Goal: Information Seeking & Learning: Learn about a topic

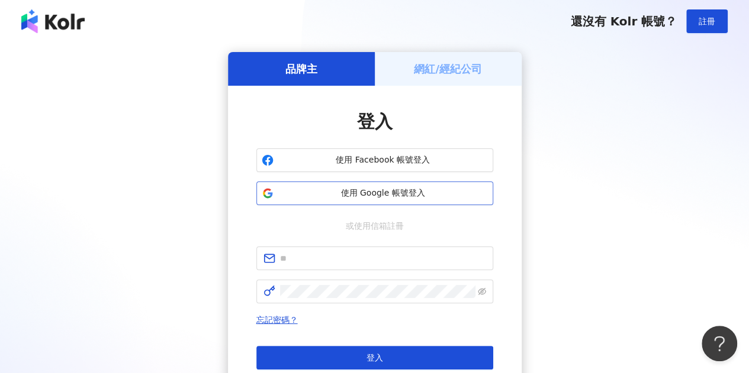
click at [339, 194] on span "使用 Google 帳號登入" at bounding box center [383, 194] width 210 height 12
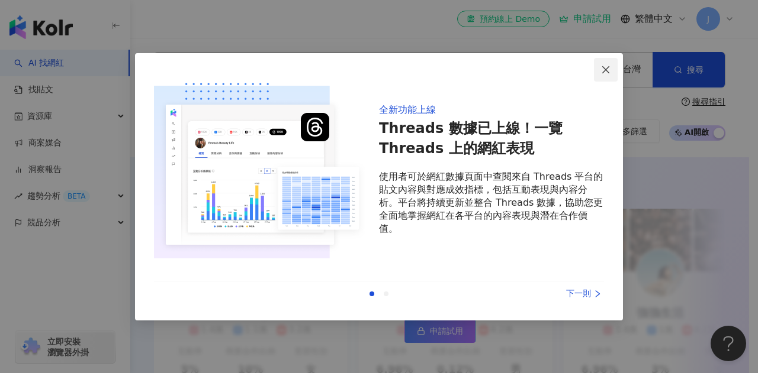
click at [607, 70] on icon "close" at bounding box center [605, 69] width 9 height 9
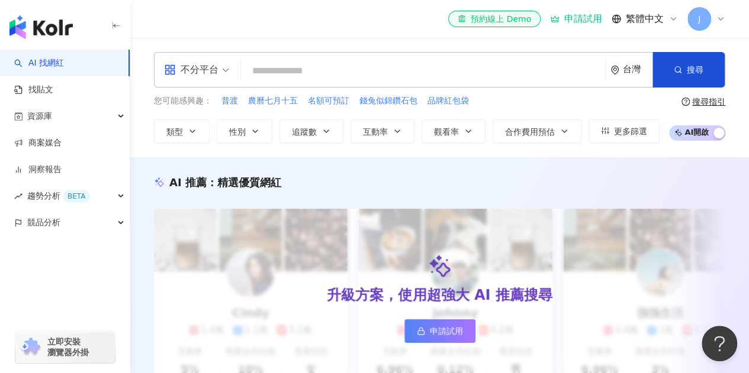
click at [415, 75] on input "search" at bounding box center [423, 71] width 355 height 22
paste input "**********"
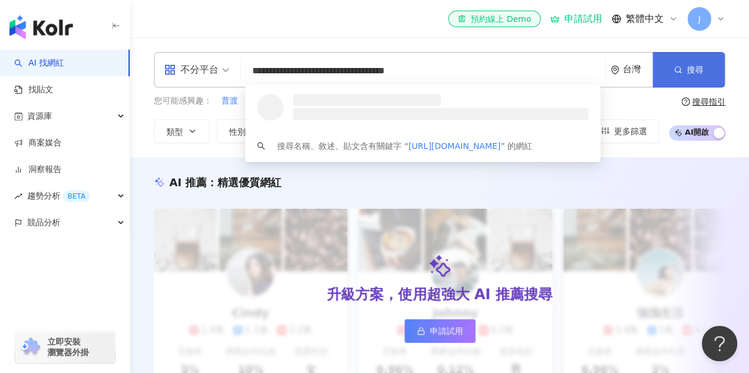
type input "**********"
click at [691, 70] on span "搜尋" at bounding box center [695, 69] width 17 height 9
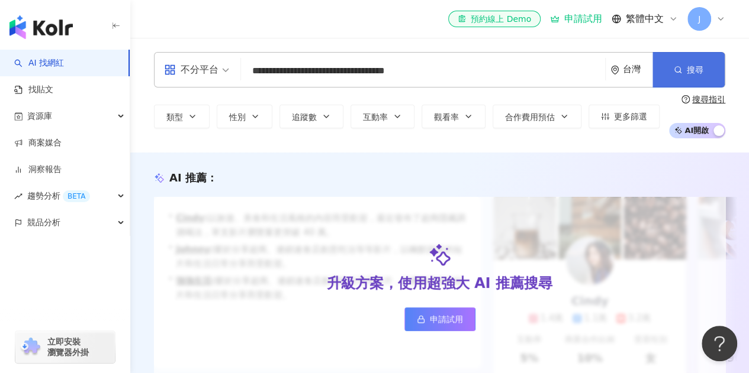
click at [675, 67] on icon "button" at bounding box center [678, 70] width 8 height 8
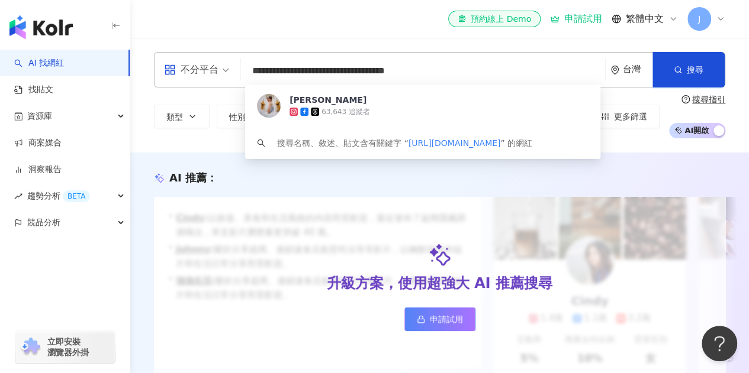
click at [447, 74] on input "**********" at bounding box center [423, 71] width 355 height 22
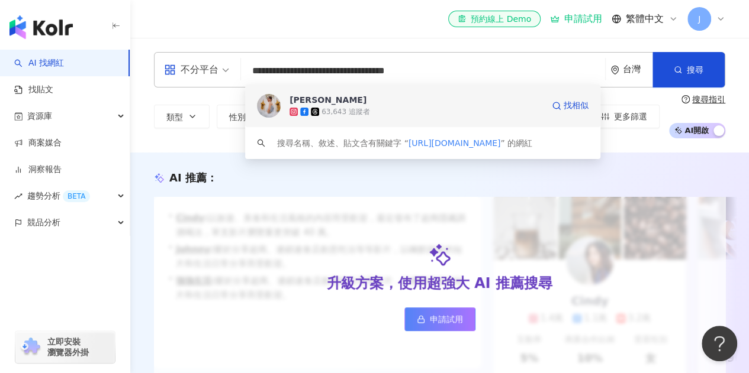
click at [533, 114] on div "63,643 追蹤者" at bounding box center [415, 112] width 253 height 12
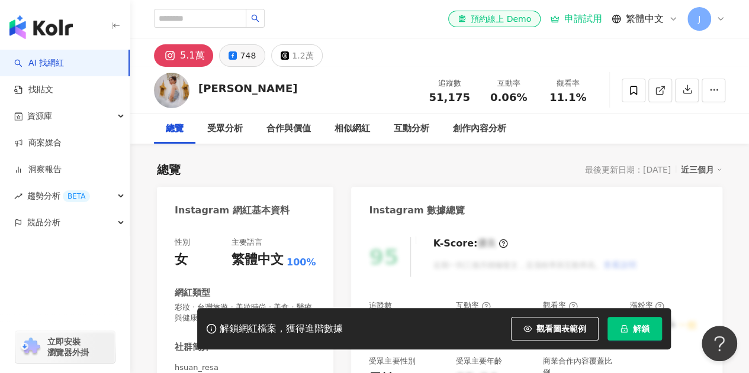
click at [240, 54] on div "748" at bounding box center [248, 55] width 16 height 17
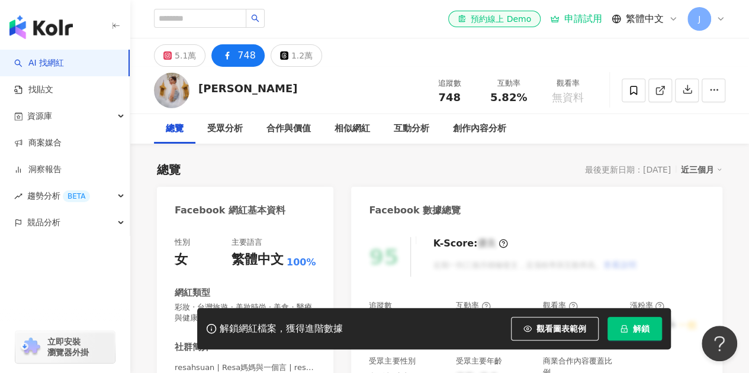
click at [241, 57] on div "748" at bounding box center [246, 55] width 18 height 17
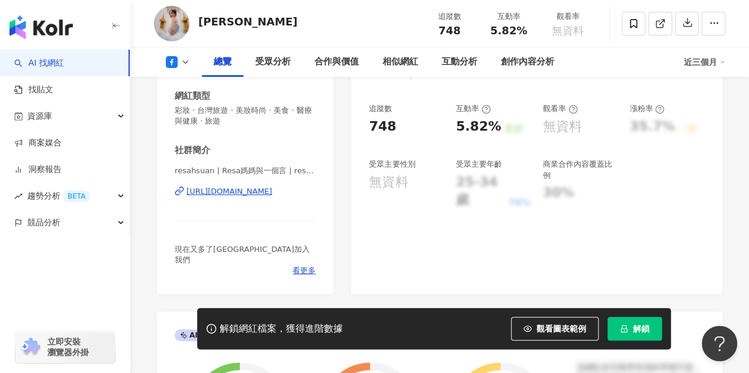
click at [301, 266] on div "性別 女 主要語言 繁體中文 100% 網紅類型 彩妝 · 台灣旅遊 · 美妝時尚 · 美食 · 醫療與健康 · 旅遊 社群簡介 resahsuan | Re…" at bounding box center [245, 161] width 176 height 266
click at [302, 266] on span "看更多" at bounding box center [303, 271] width 23 height 11
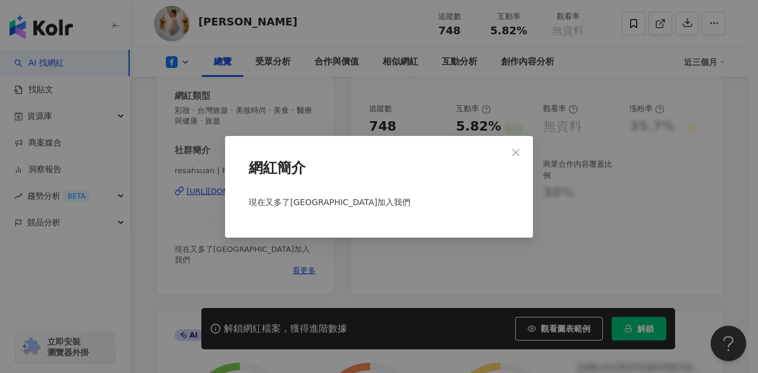
click at [518, 156] on button "Close" at bounding box center [516, 153] width 24 height 24
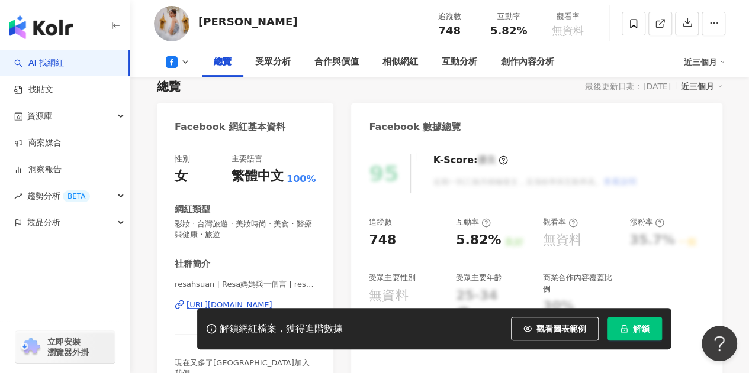
scroll to position [0, 0]
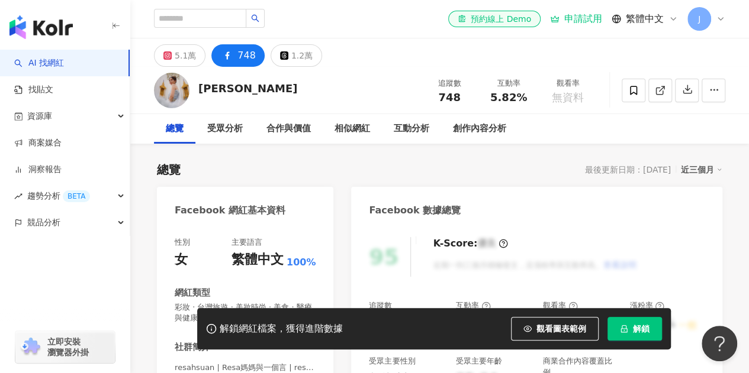
click at [237, 56] on div "748" at bounding box center [246, 55] width 18 height 17
drag, startPoint x: 249, startPoint y: 91, endPoint x: 225, endPoint y: 91, distance: 23.7
click at [225, 91] on div "[PERSON_NAME] 追蹤數 748 互動率 5.82% 觀看率 無資料" at bounding box center [439, 90] width 619 height 47
copy div "[PERSON_NAME]"
click at [199, 89] on div "[PERSON_NAME]" at bounding box center [247, 88] width 99 height 15
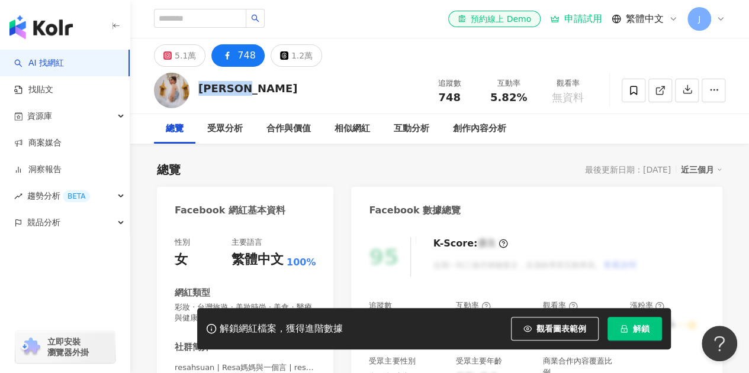
copy div "[PERSON_NAME]"
drag, startPoint x: 179, startPoint y: 210, endPoint x: 250, endPoint y: 211, distance: 71.0
click at [250, 211] on div "Facebook 網紅基本資料" at bounding box center [230, 210] width 111 height 13
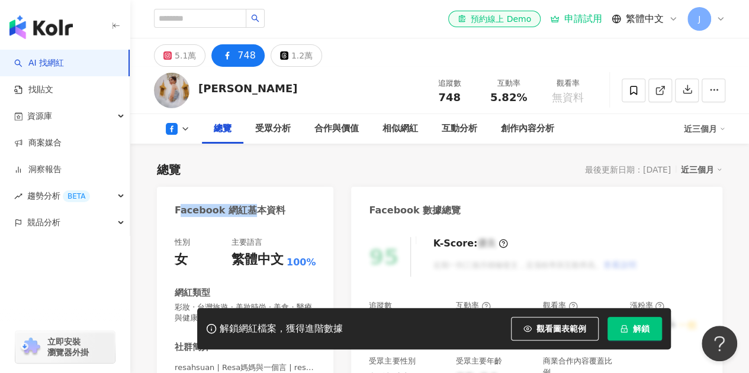
scroll to position [98, 0]
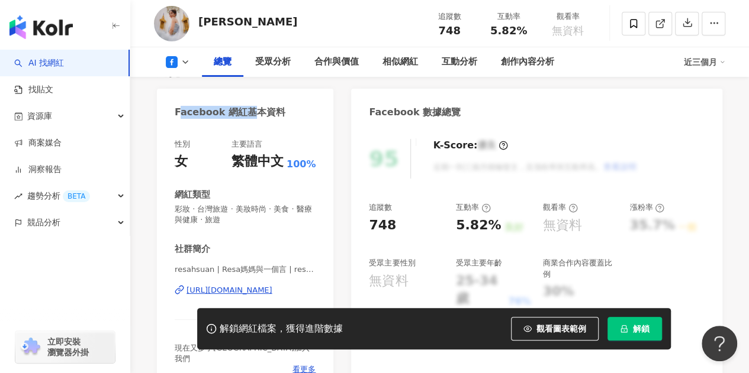
click at [246, 291] on div "[URL][DOMAIN_NAME]" at bounding box center [229, 290] width 86 height 11
